Goal: Task Accomplishment & Management: Complete application form

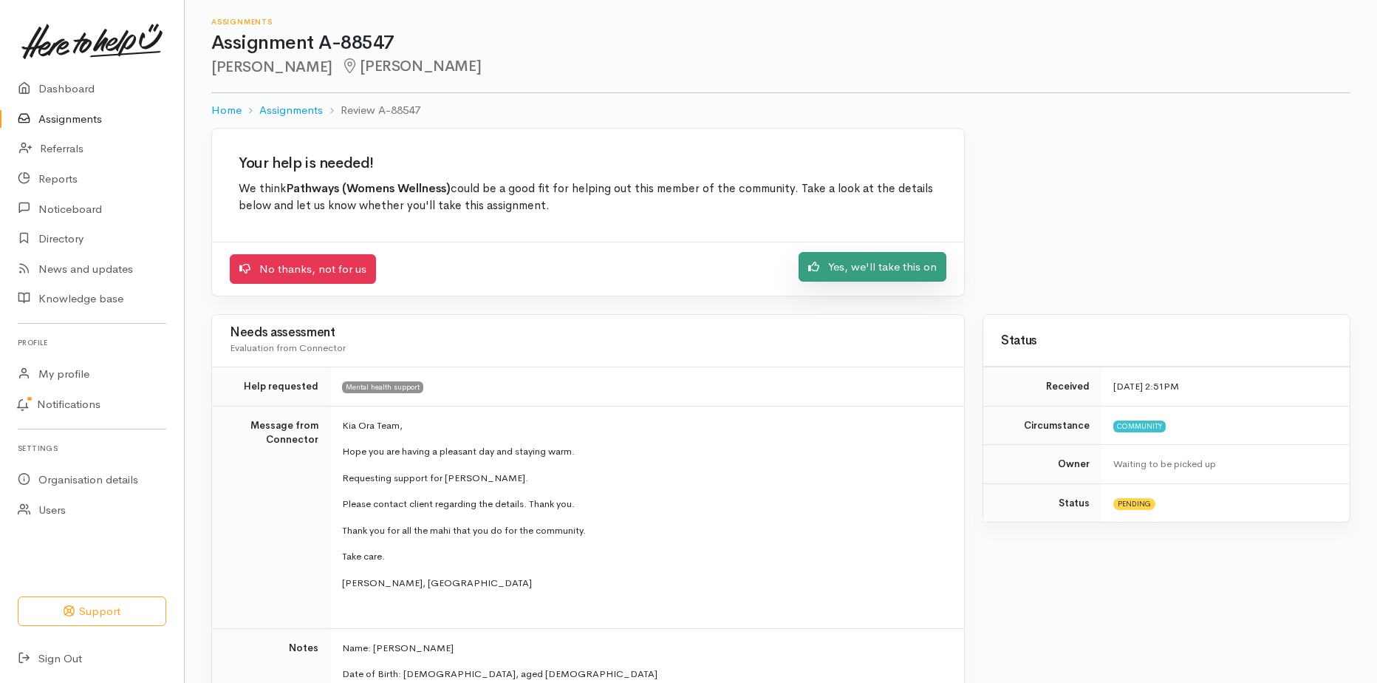
click at [905, 262] on link "Yes, we'll take this on" at bounding box center [873, 267] width 148 height 30
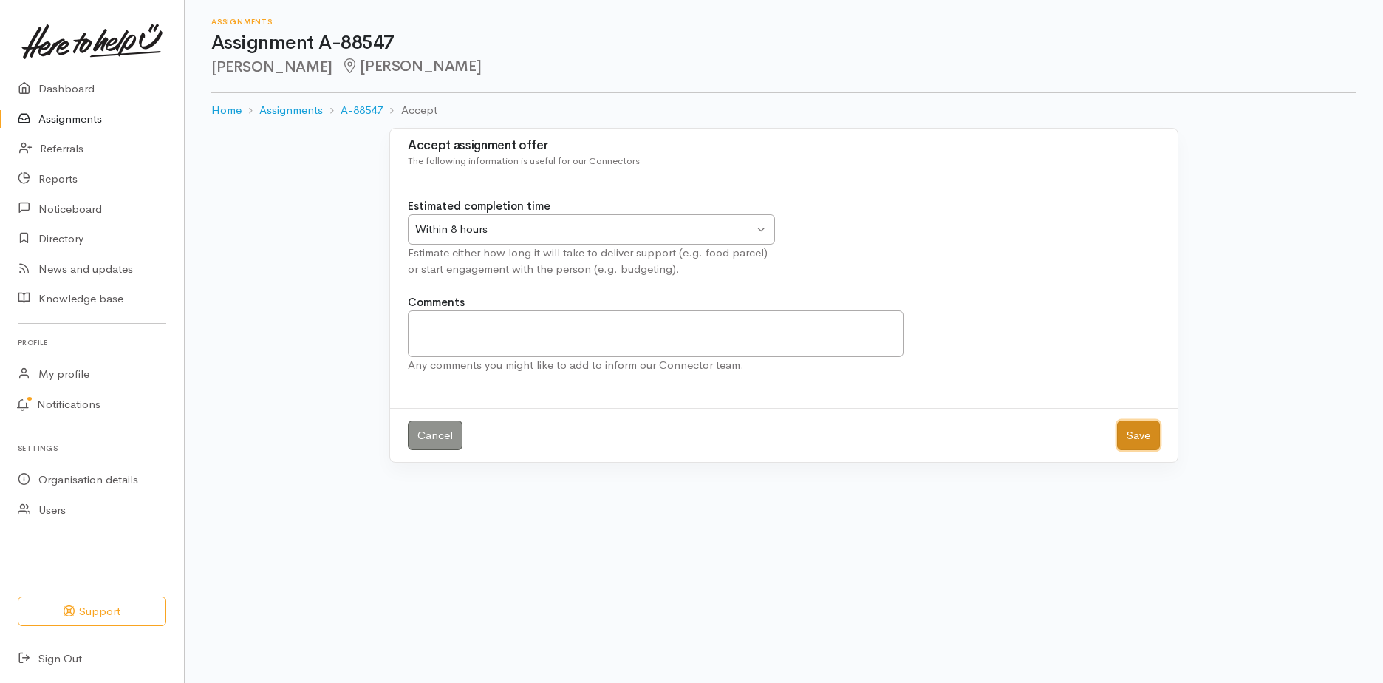
click at [1139, 427] on button "Save" at bounding box center [1138, 435] width 43 height 30
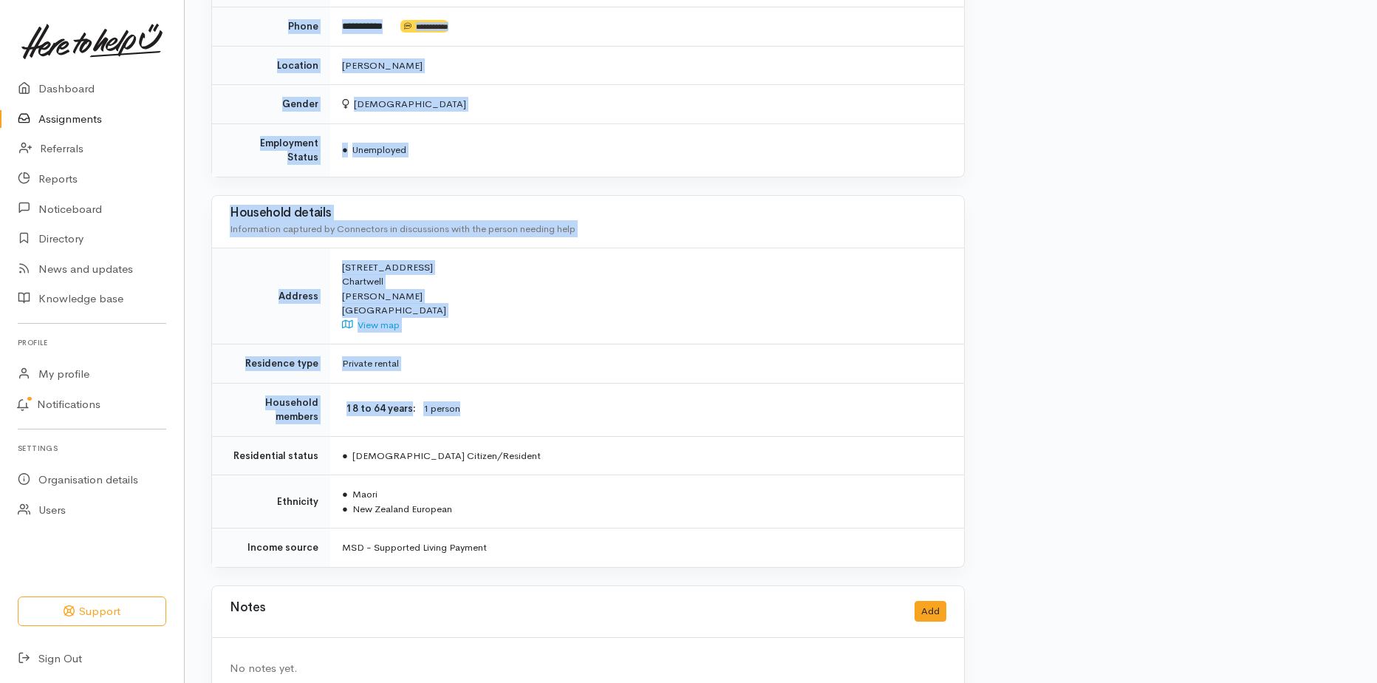
scroll to position [1337, 0]
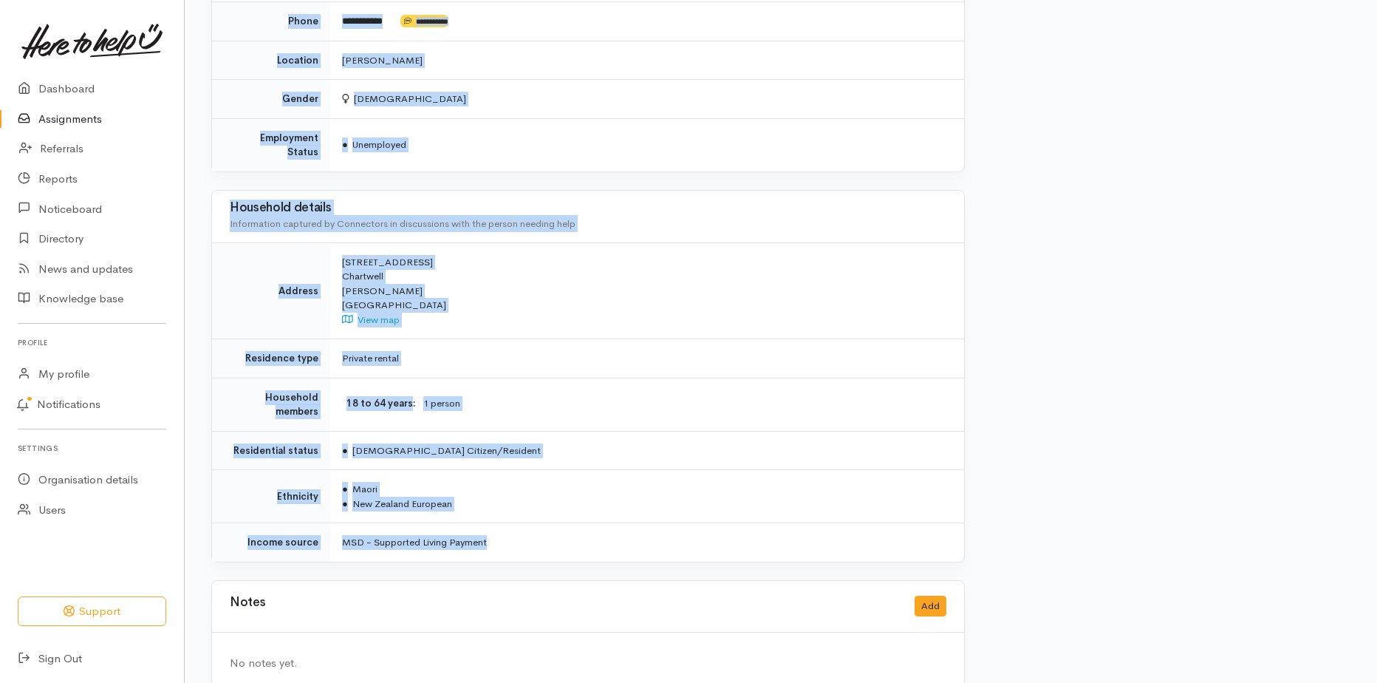
drag, startPoint x: 341, startPoint y: 172, endPoint x: 545, endPoint y: 528, distance: 409.3
drag, startPoint x: 545, startPoint y: 528, endPoint x: 446, endPoint y: 479, distance: 110.4
copy div "Kia Ora Team, Hope you are having a pleasant day and staying warm. Requesting s…"
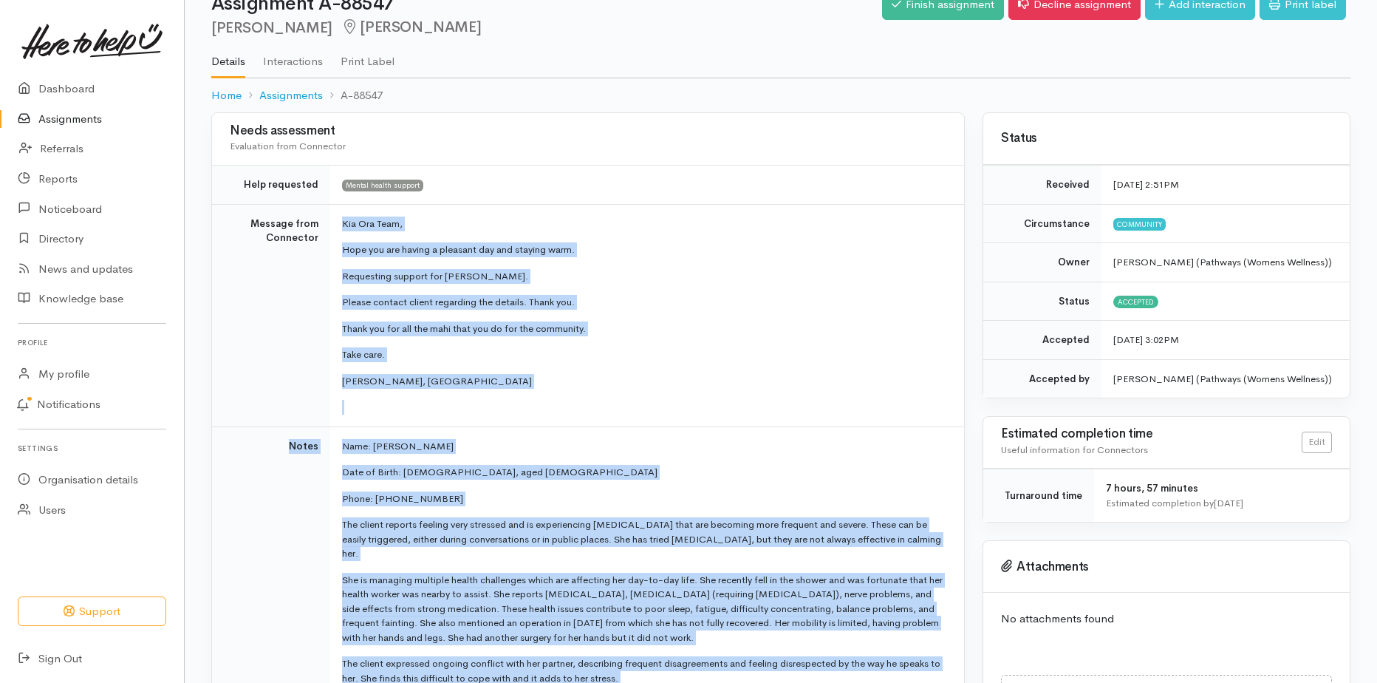
scroll to position [0, 0]
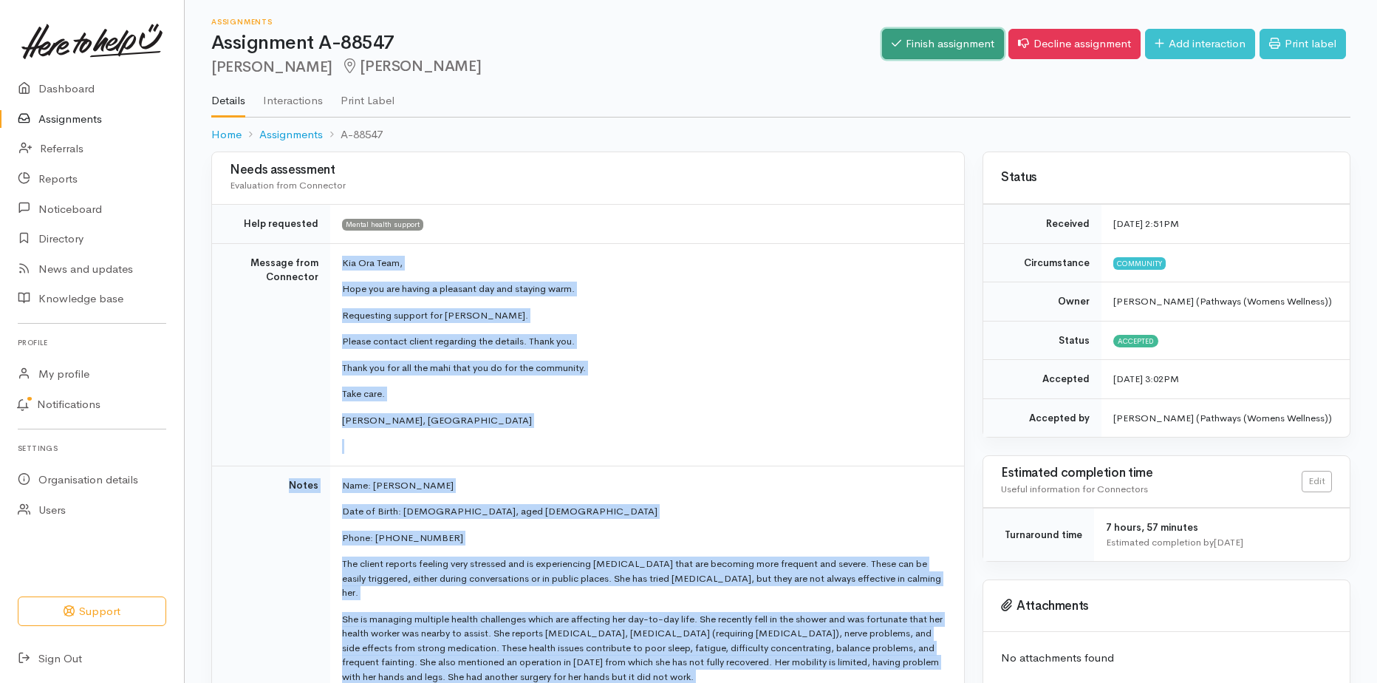
click at [932, 44] on link "Finish assignment" at bounding box center [943, 44] width 122 height 30
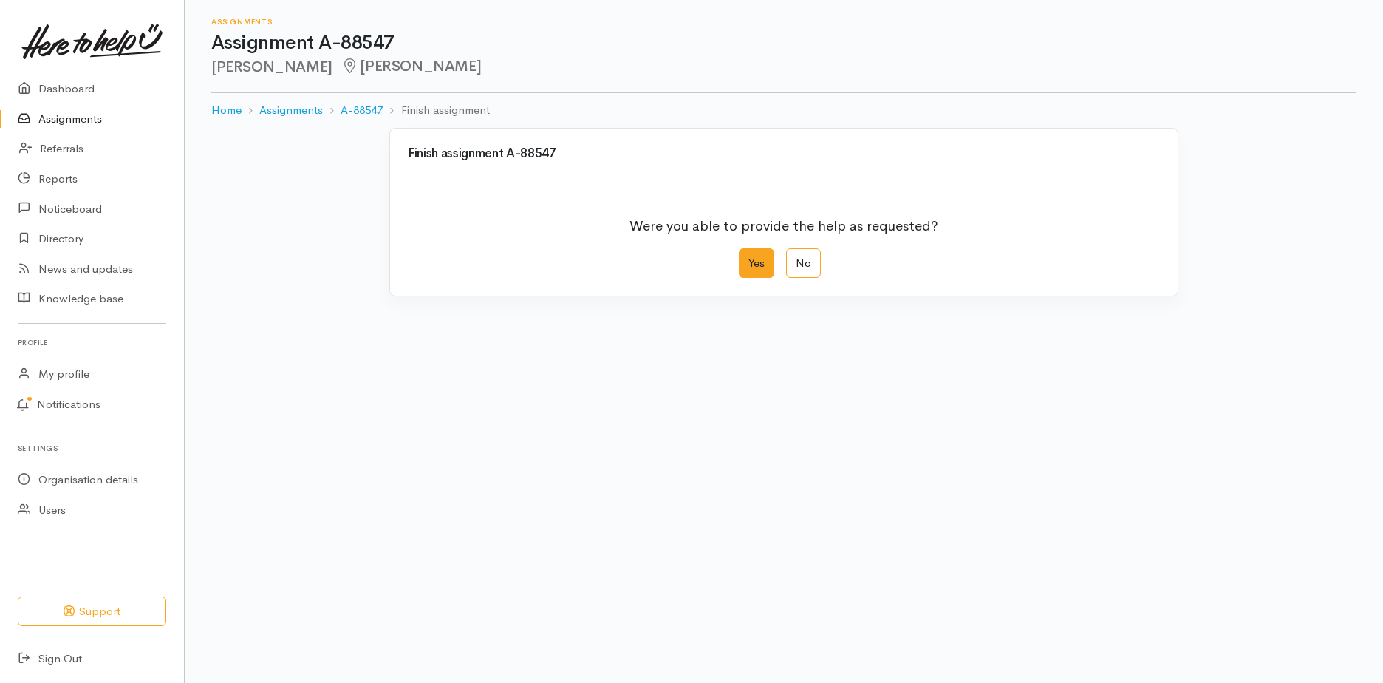
click at [772, 257] on label "Yes" at bounding box center [756, 263] width 35 height 30
click at [748, 257] on input "Yes" at bounding box center [744, 253] width 10 height 10
radio input "true"
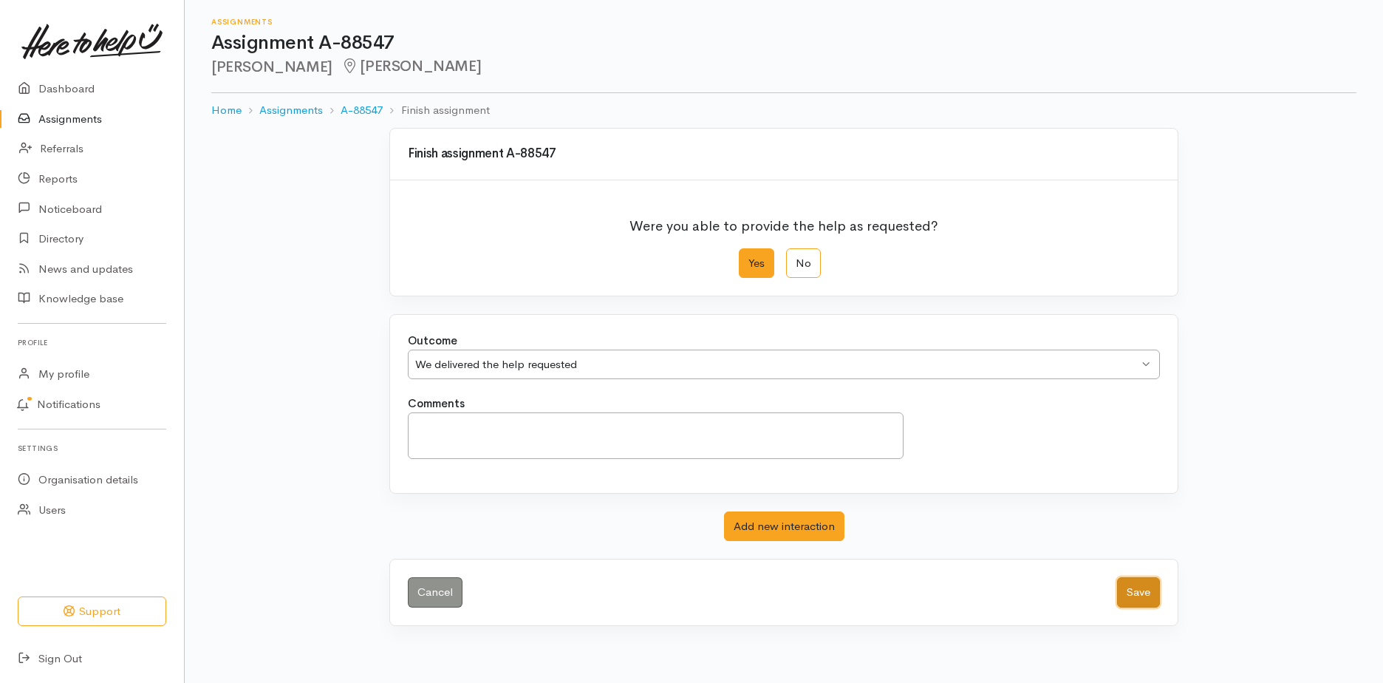
click at [1127, 595] on button "Save" at bounding box center [1138, 592] width 43 height 30
